Goal: Transaction & Acquisition: Purchase product/service

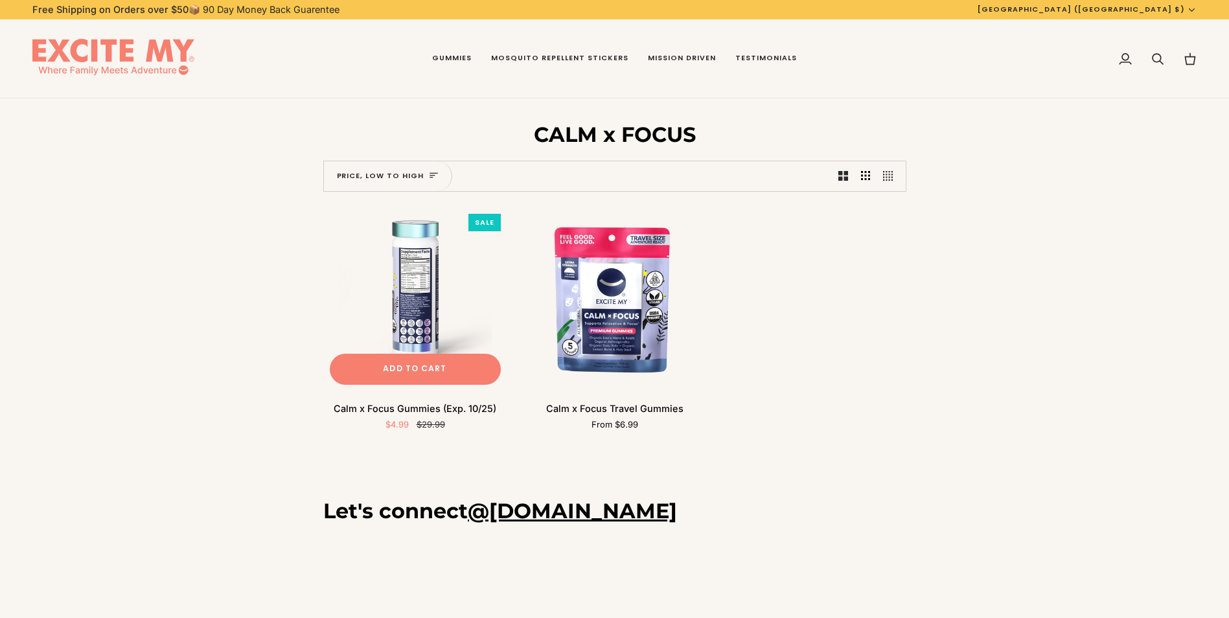
click at [430, 259] on img "Calm x Focus Gummies (Exp. 10/25)" at bounding box center [415, 299] width 184 height 184
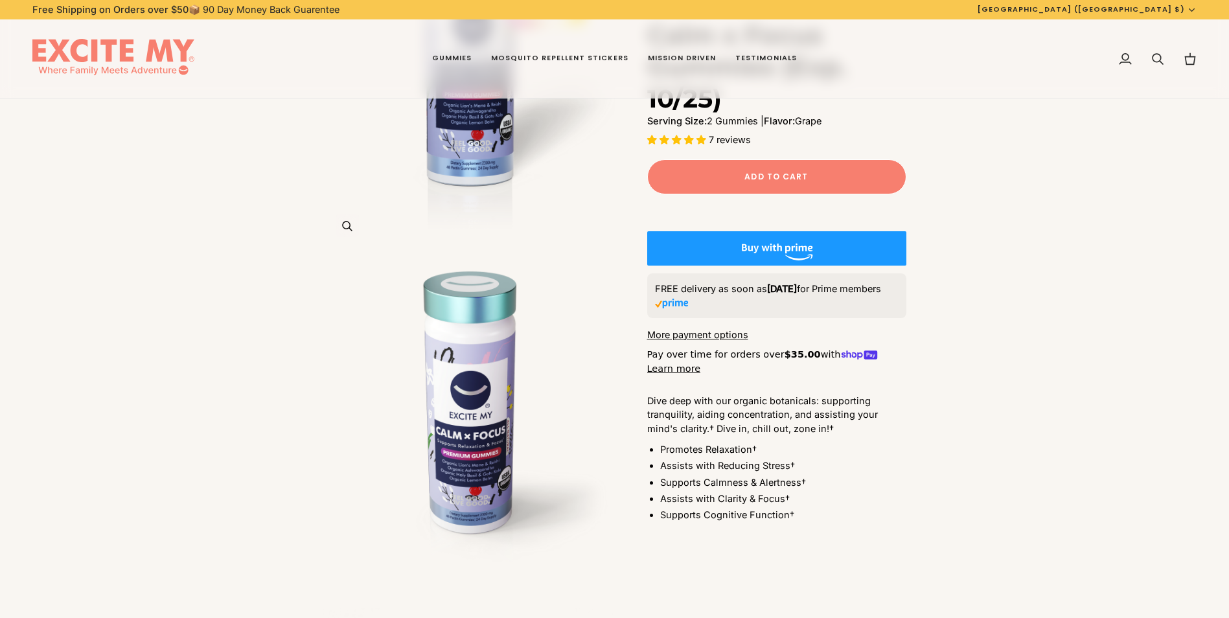
scroll to position [324, 0]
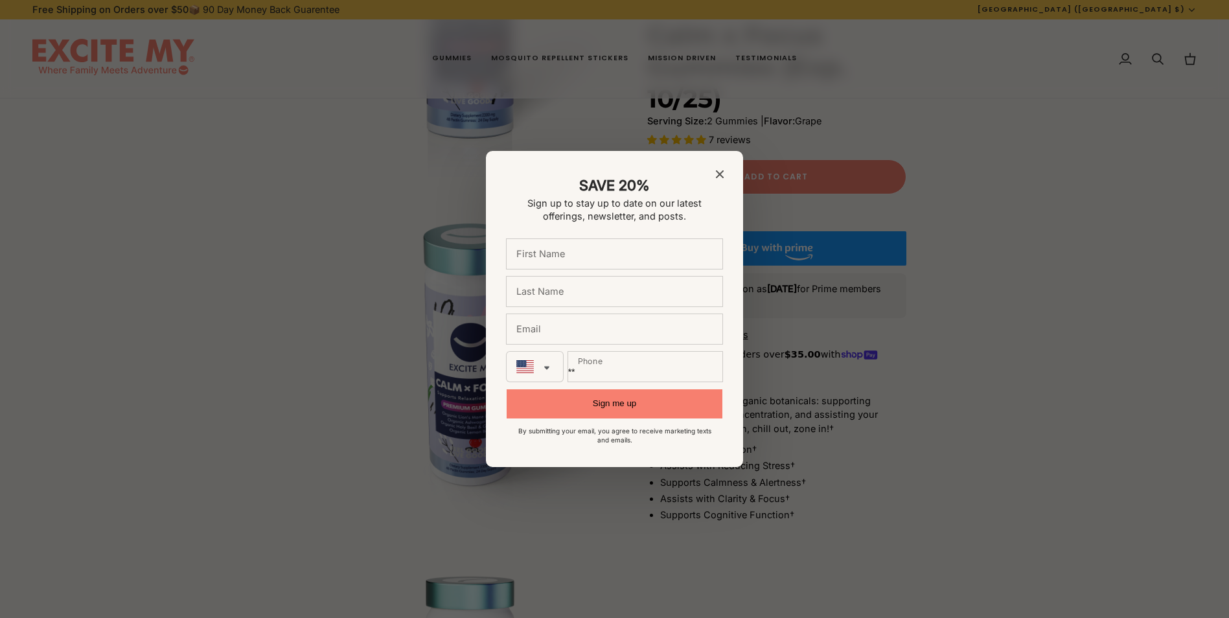
click at [717, 176] on icon "Close modal" at bounding box center [720, 174] width 8 height 8
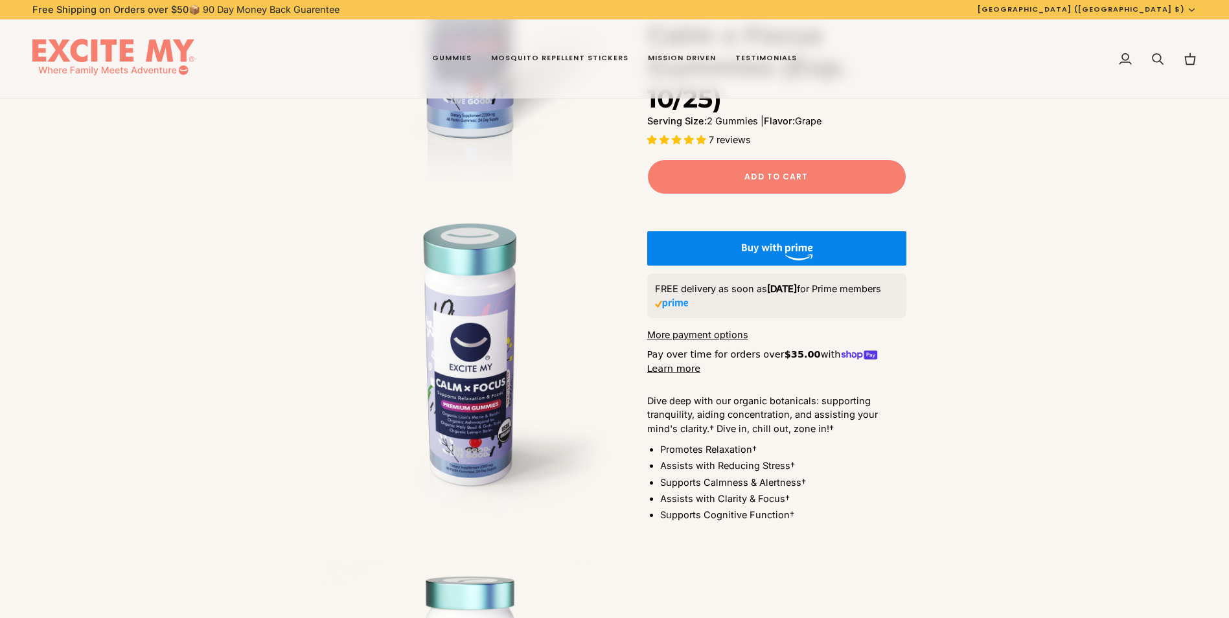
click at [832, 266] on button "Buy with Prime" at bounding box center [776, 248] width 259 height 34
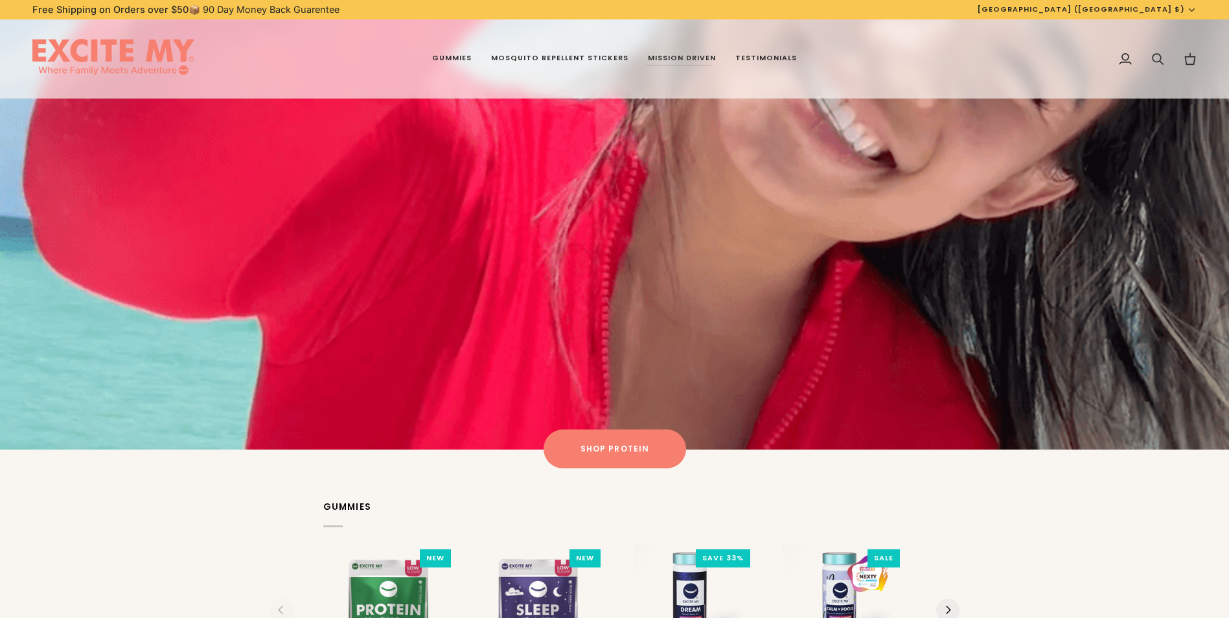
scroll to position [1749, 0]
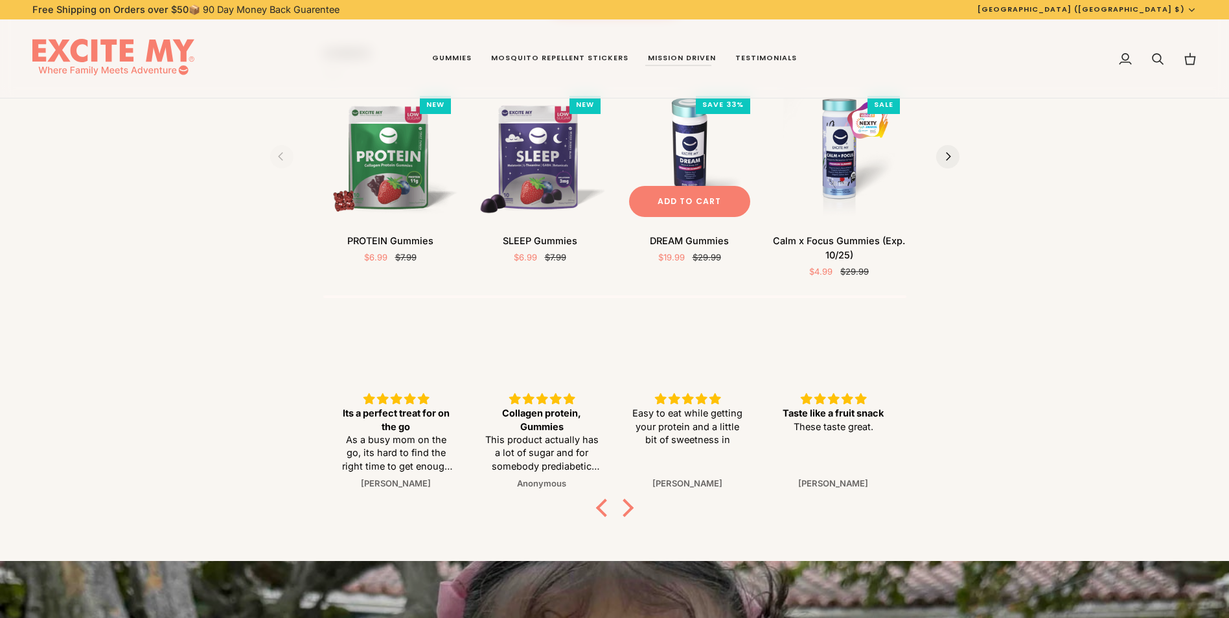
click at [697, 144] on img "DREAM Gummies" at bounding box center [690, 156] width 134 height 134
